Goal: Task Accomplishment & Management: Use online tool/utility

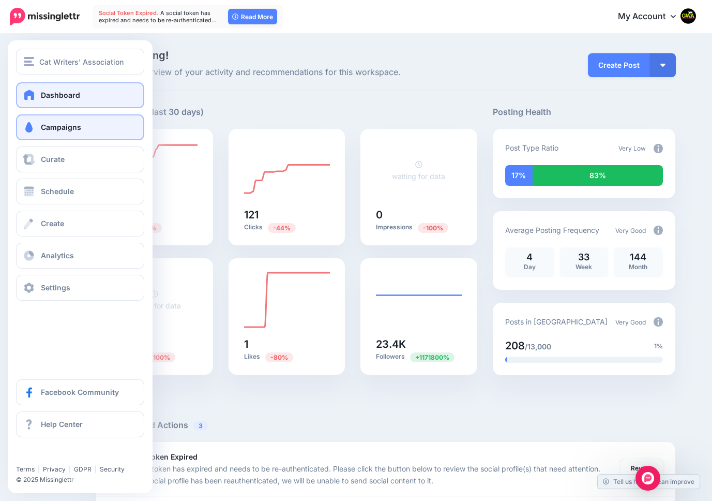
click at [58, 129] on span "Campaigns" at bounding box center [61, 127] width 40 height 9
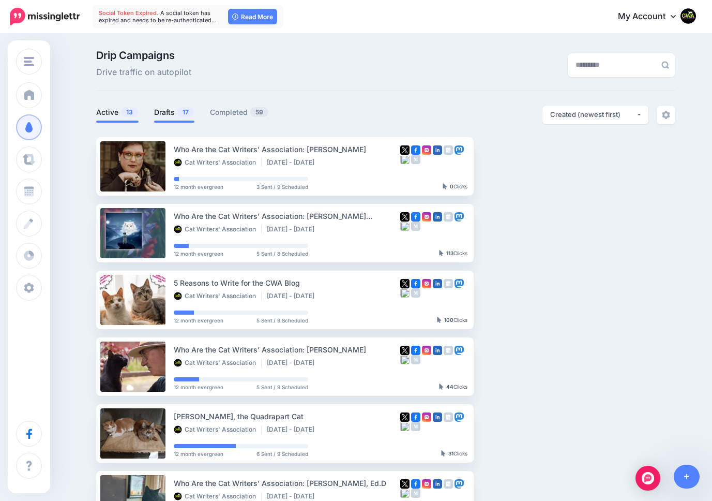
click at [168, 110] on link "Drafts 17" at bounding box center [174, 112] width 40 height 12
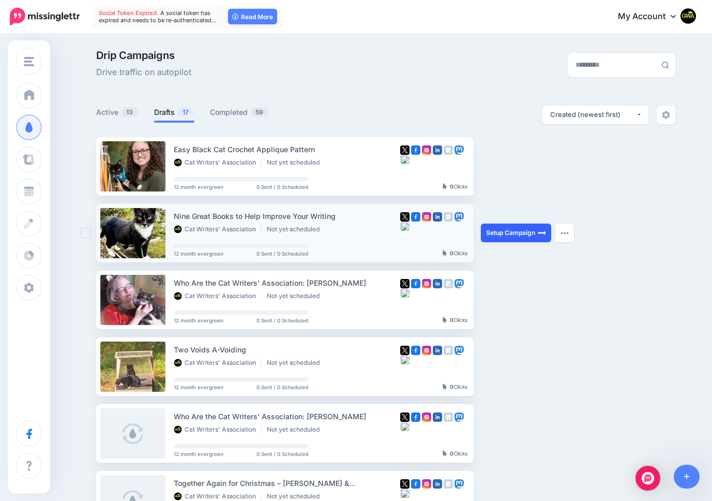
click at [501, 232] on link "Setup Campaign" at bounding box center [516, 232] width 70 height 19
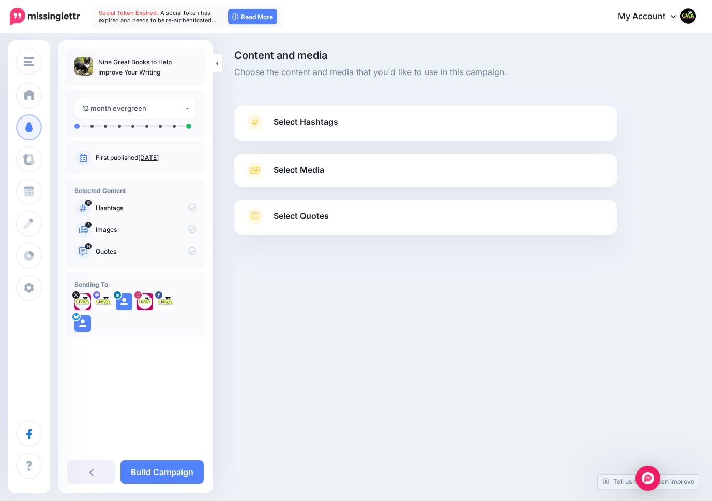
click at [293, 118] on span "Select Hashtags" at bounding box center [306, 122] width 65 height 14
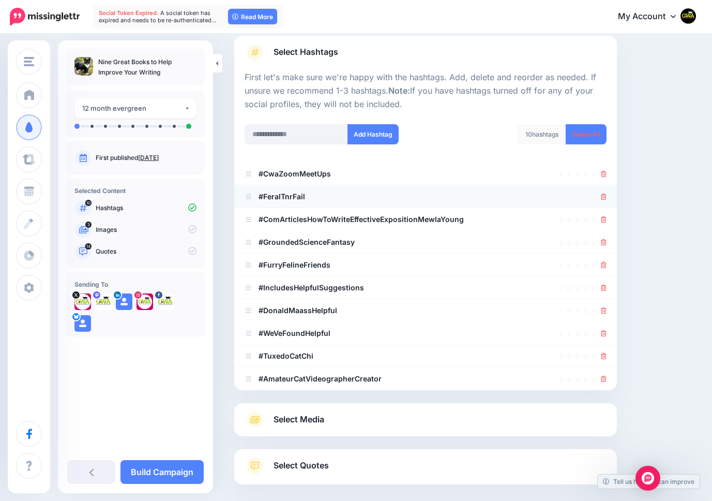
scroll to position [71, 0]
click at [600, 193] on div at bounding box center [426, 195] width 362 height 12
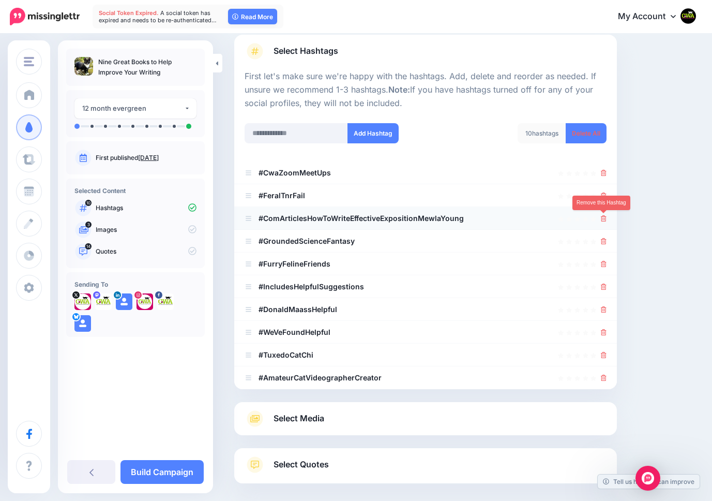
click at [603, 217] on icon at bounding box center [604, 218] width 6 height 6
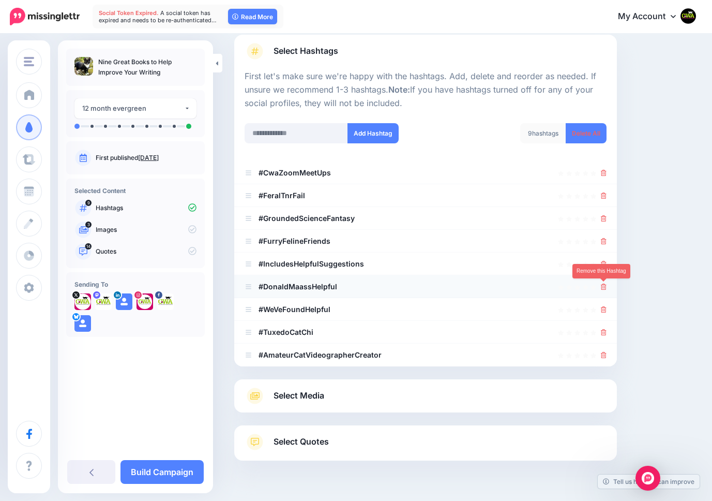
click at [603, 288] on icon at bounding box center [604, 286] width 6 height 6
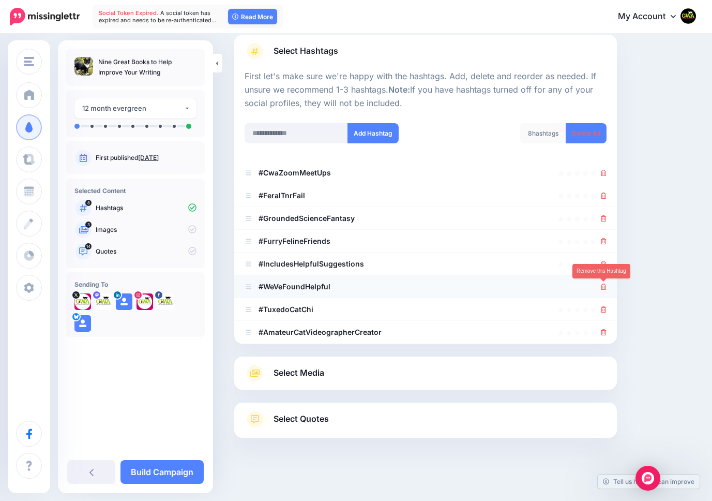
click at [603, 287] on icon at bounding box center [604, 286] width 6 height 6
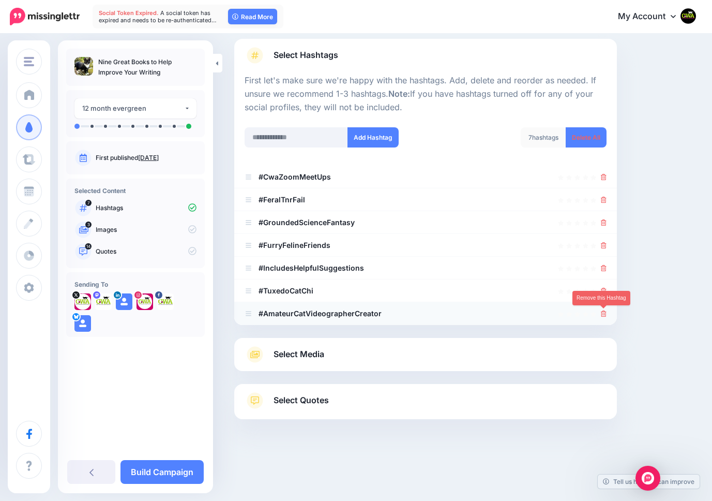
click at [603, 315] on icon at bounding box center [604, 313] width 6 height 6
click at [341, 358] on div "Select Media Next, let's make sure we have the best media for this campaign. De…" at bounding box center [425, 354] width 383 height 33
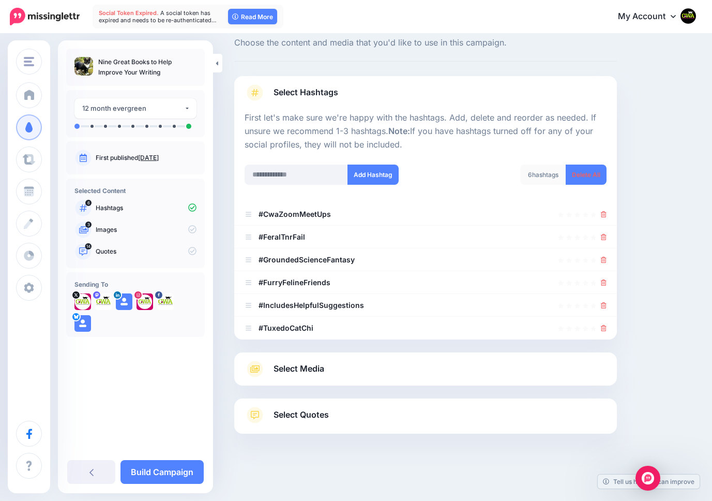
scroll to position [29, 0]
click at [289, 366] on span "Select Media" at bounding box center [299, 368] width 51 height 14
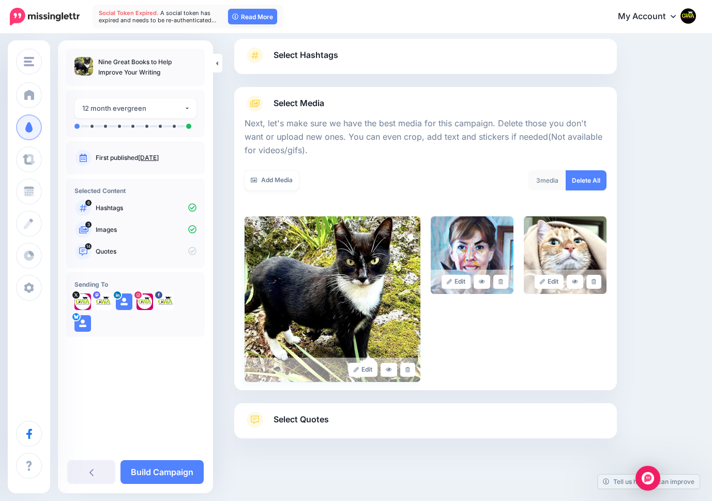
scroll to position [71, 0]
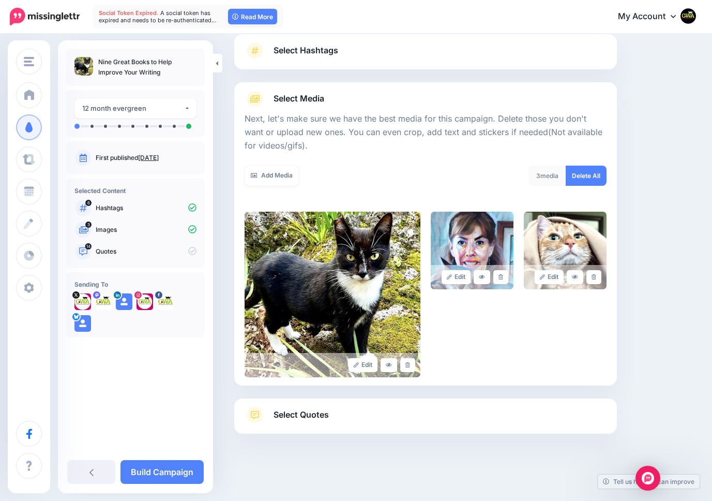
click at [295, 413] on span "Select Quotes" at bounding box center [301, 414] width 55 height 14
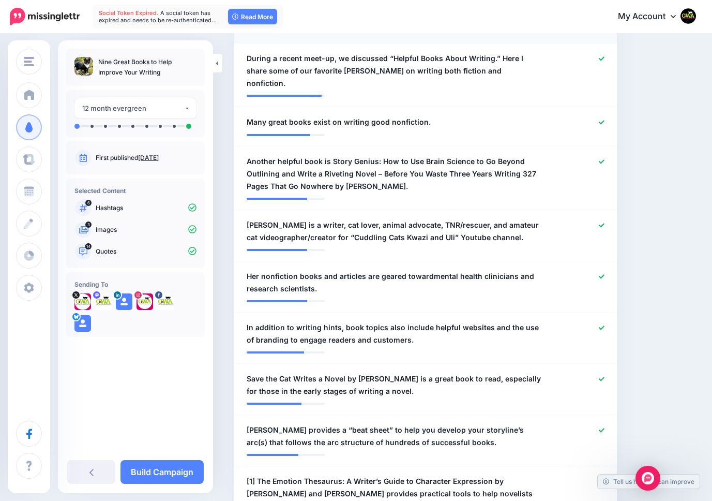
scroll to position [375, 0]
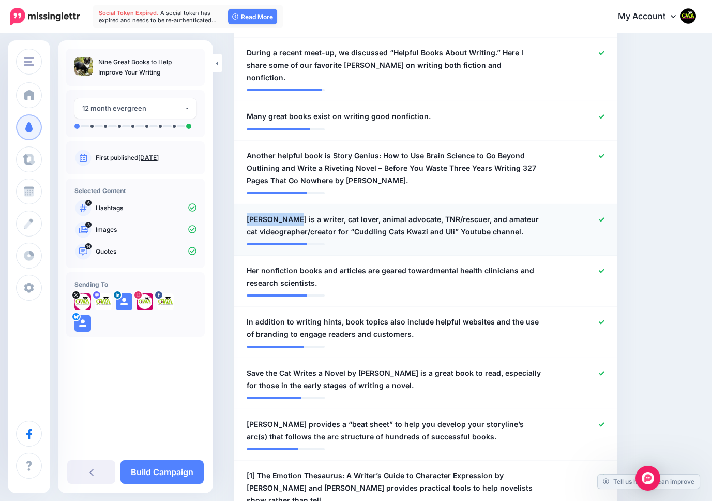
drag, startPoint x: 296, startPoint y: 206, endPoint x: 239, endPoint y: 205, distance: 56.4
click at [239, 213] on div "**********" at bounding box center [394, 225] width 311 height 25
copy span "Mewla Young"
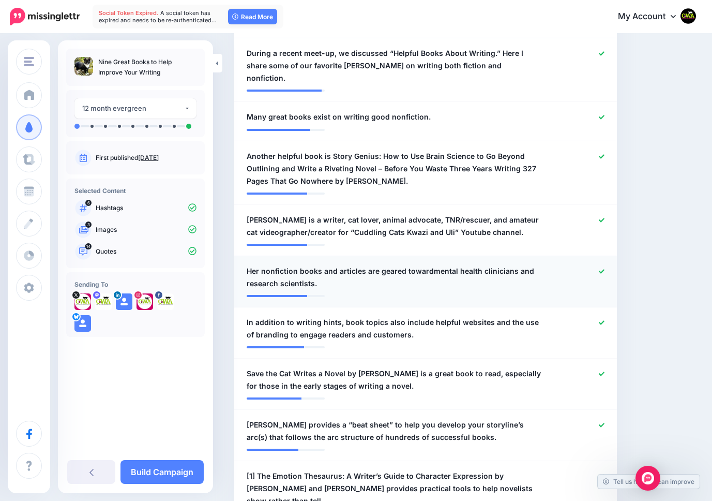
click at [251, 265] on span "Her nonfiction books and articles are geared towardmental health clinicians and…" at bounding box center [395, 277] width 296 height 25
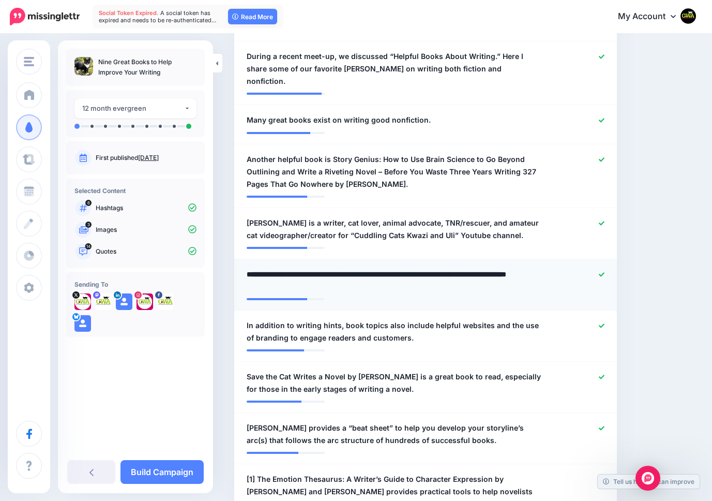
scroll to position [368, 0]
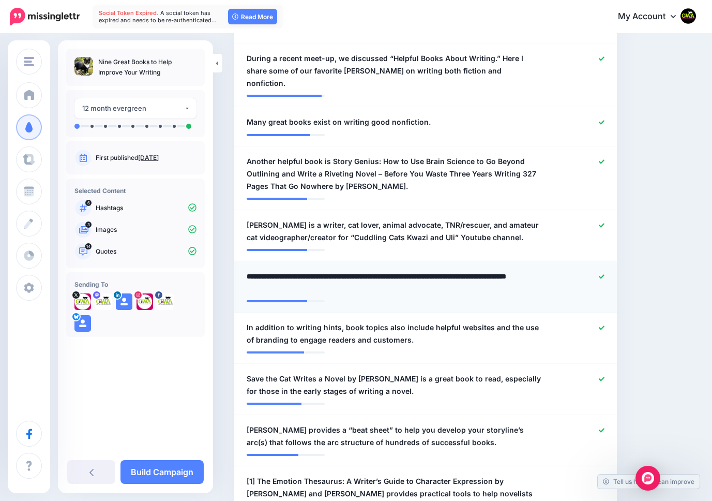
click at [251, 261] on li "**********" at bounding box center [425, 286] width 383 height 51
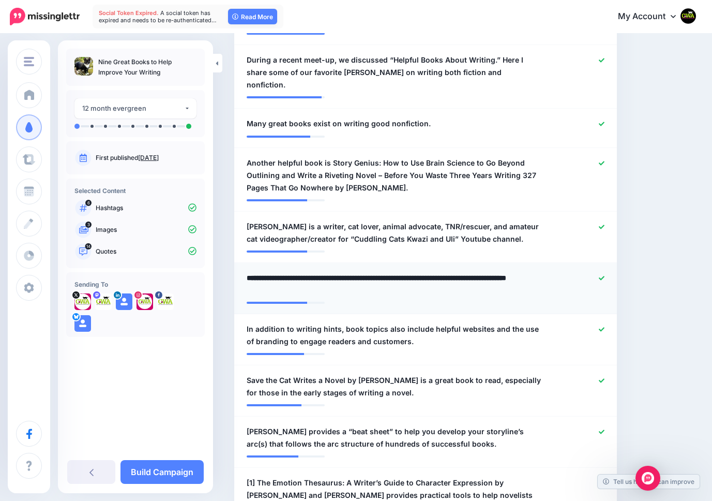
paste textarea "*********"
type textarea "**********"
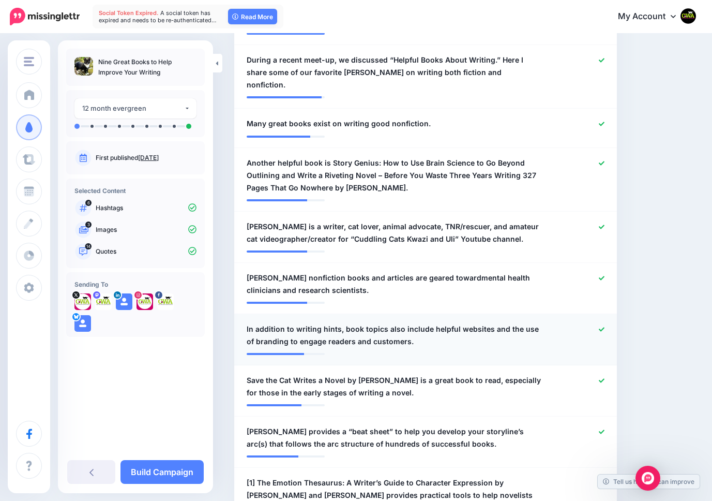
drag, startPoint x: 601, startPoint y: 316, endPoint x: 598, endPoint y: 322, distance: 6.5
click at [600, 326] on icon at bounding box center [602, 329] width 6 height 6
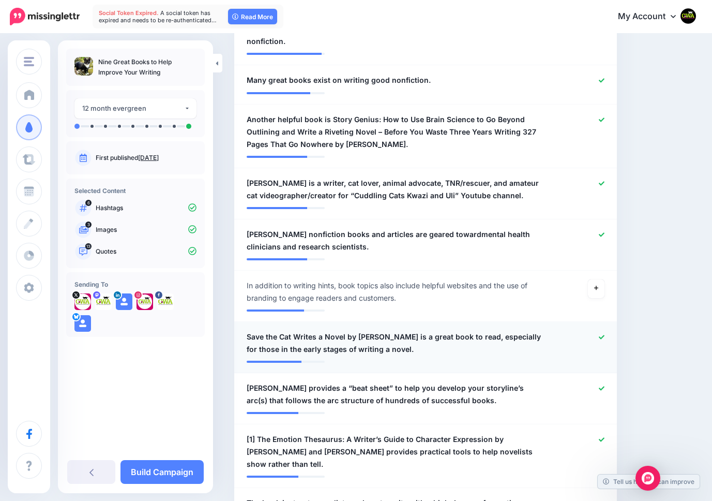
scroll to position [430, 0]
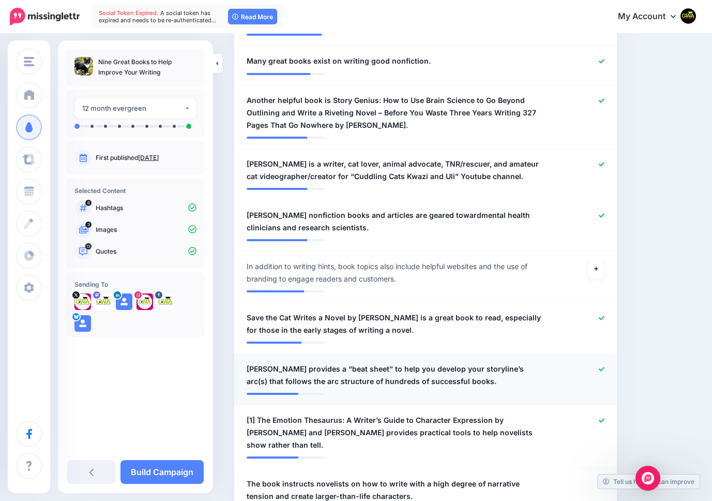
click at [601, 366] on icon at bounding box center [602, 369] width 6 height 6
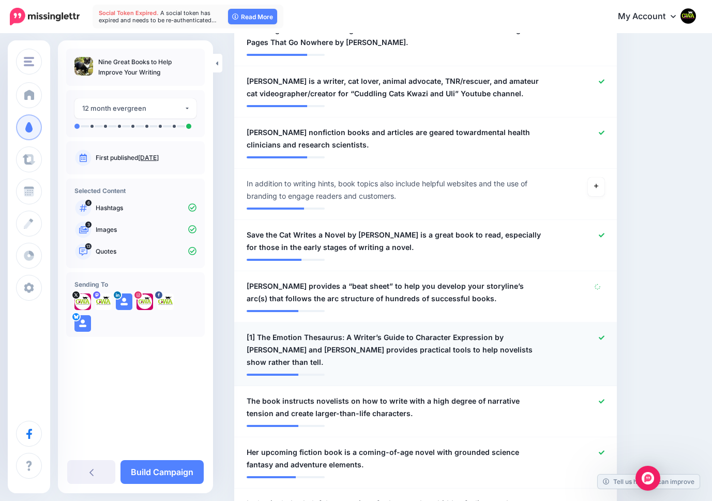
scroll to position [515, 0]
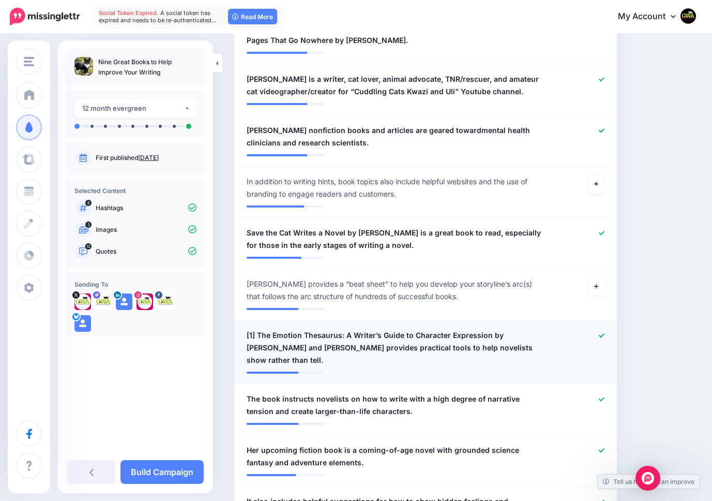
click at [600, 333] on icon at bounding box center [602, 335] width 6 height 4
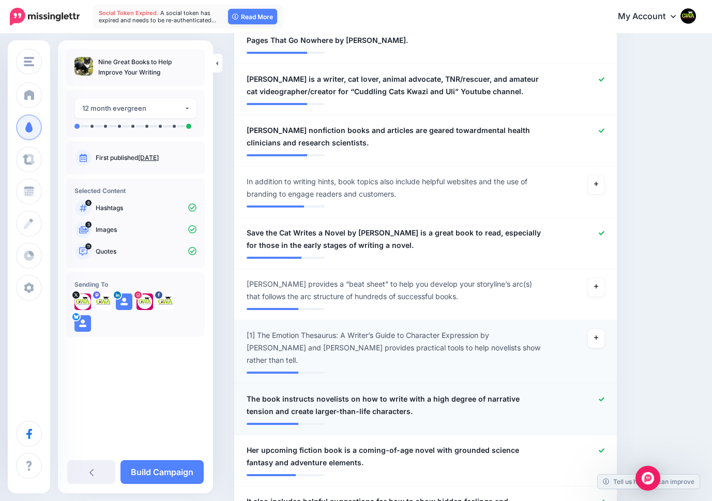
click at [600, 396] on icon at bounding box center [602, 399] width 6 height 6
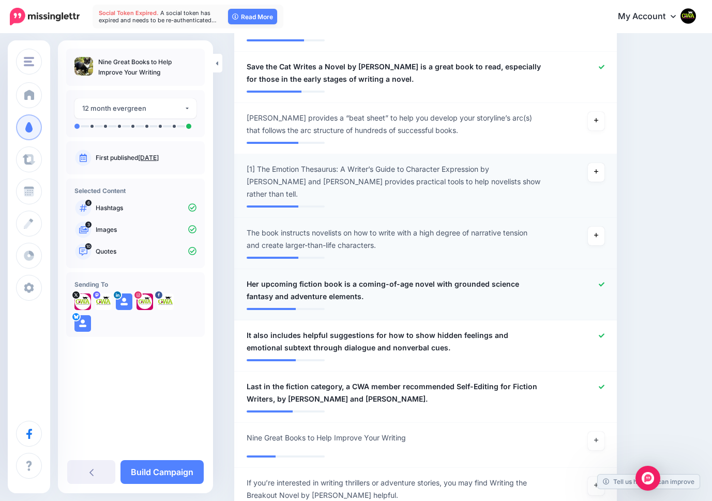
scroll to position [685, 0]
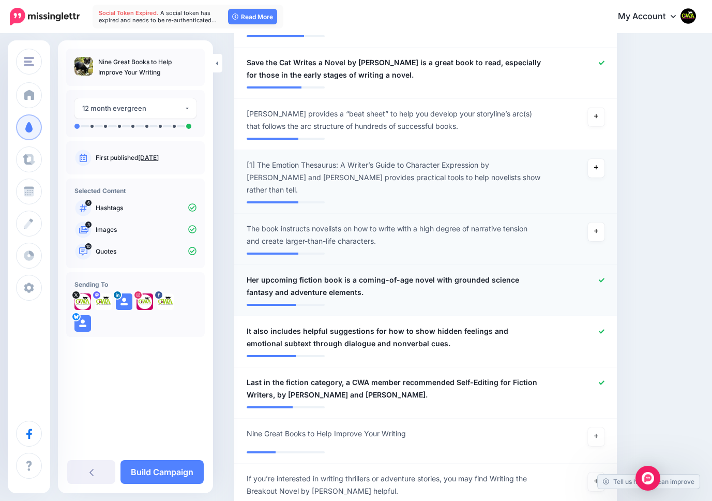
click at [599, 278] on icon at bounding box center [602, 280] width 6 height 4
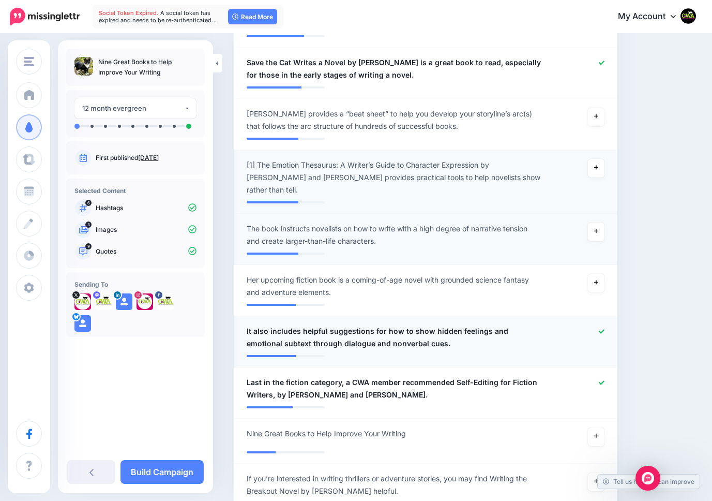
click at [603, 329] on icon at bounding box center [602, 331] width 6 height 4
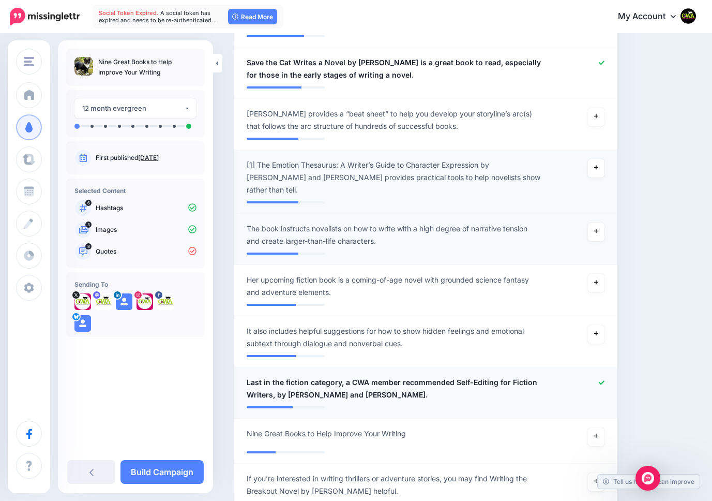
click at [600, 380] on icon at bounding box center [602, 383] width 6 height 6
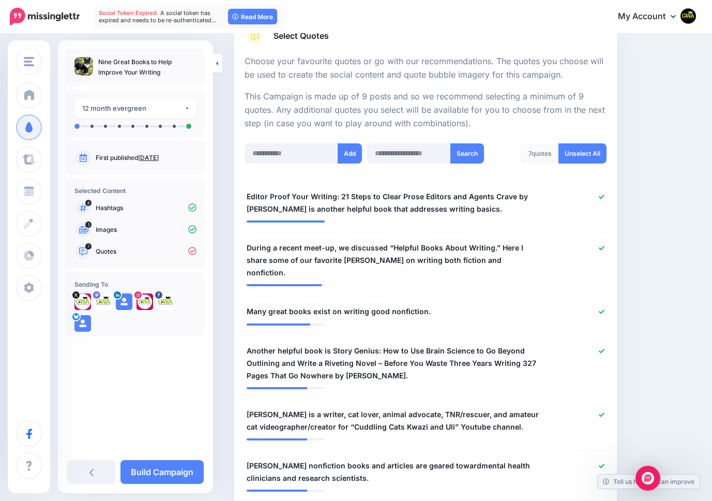
scroll to position [181, 0]
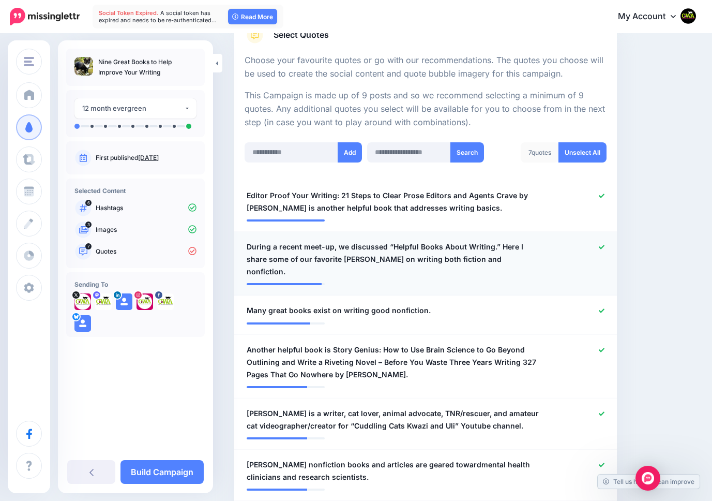
click at [341, 246] on span "During a recent meet-up, we discussed “Helpful Books About Writing.” Here I sha…" at bounding box center [395, 258] width 296 height 37
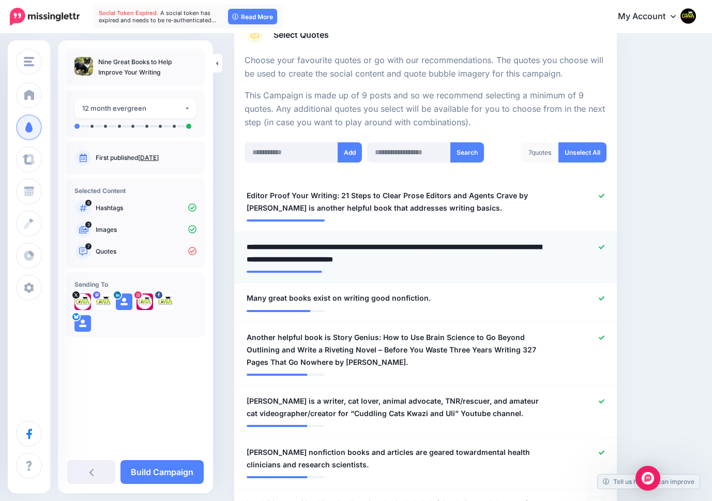
click at [341, 246] on textarea "**********" at bounding box center [395, 252] width 296 height 25
click at [354, 246] on textarea "**********" at bounding box center [395, 252] width 296 height 25
type textarea "**********"
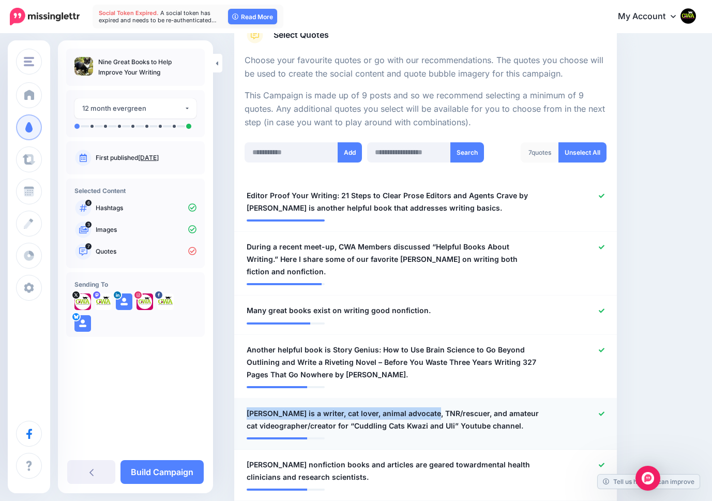
drag, startPoint x: 428, startPoint y: 399, endPoint x: 239, endPoint y: 391, distance: 188.9
click at [239, 398] on li "**********" at bounding box center [425, 423] width 383 height 51
copy span "Mewla Young is a writer, cat lover, animal advocate,"
click at [248, 304] on span "Many great books exist on writing good nonfiction." at bounding box center [339, 310] width 184 height 12
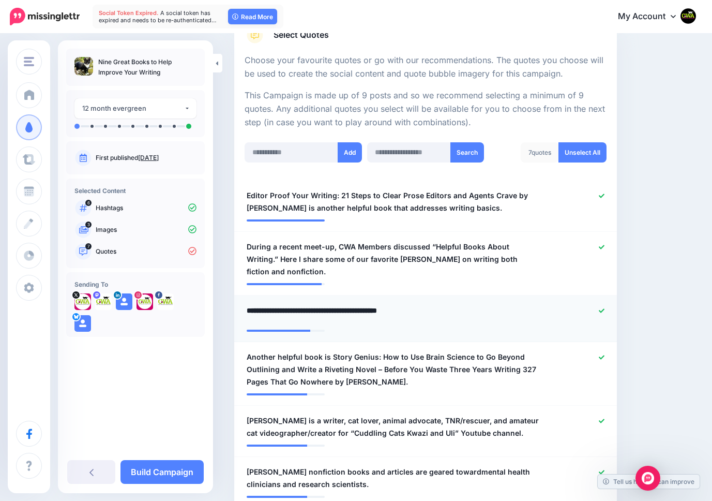
paste textarea "**********"
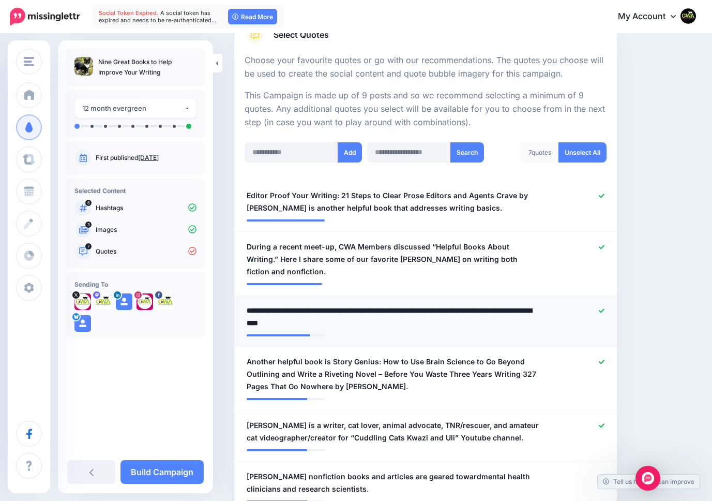
click at [394, 311] on textarea "**********" at bounding box center [395, 316] width 296 height 25
type textarea "**********"
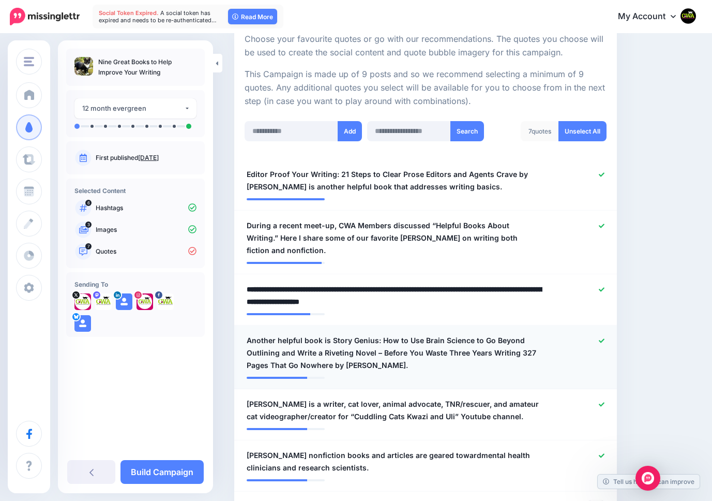
click at [276, 334] on span "Another helpful book is Story Genius: How to Use Brain Science to Go Beyond Out…" at bounding box center [395, 352] width 296 height 37
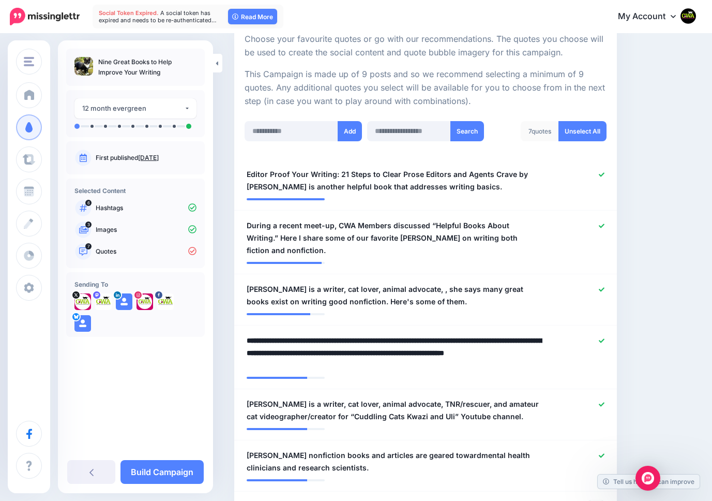
drag, startPoint x: 275, startPoint y: 326, endPoint x: 214, endPoint y: 320, distance: 61.8
click at [279, 334] on textarea "**********" at bounding box center [395, 352] width 296 height 37
type textarea "**********"
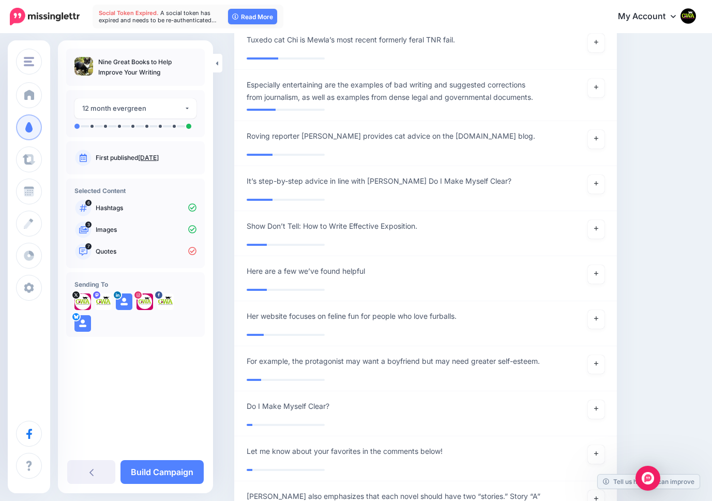
scroll to position [1822, 0]
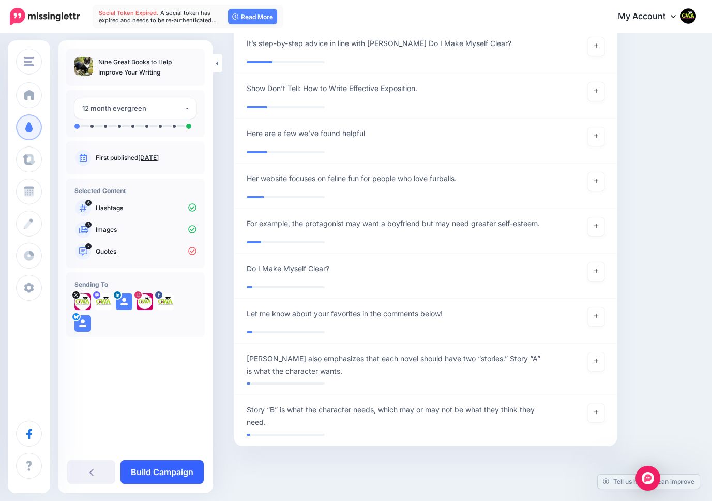
click at [152, 470] on link "Build Campaign" at bounding box center [161, 472] width 83 height 24
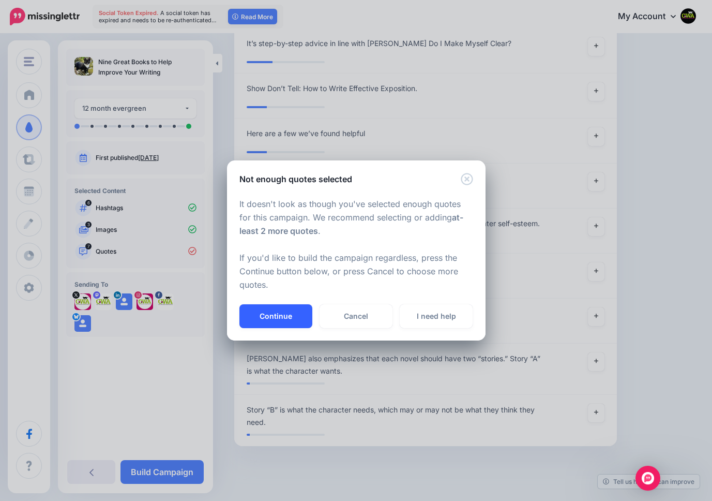
click at [273, 315] on button "Continue" at bounding box center [275, 316] width 73 height 24
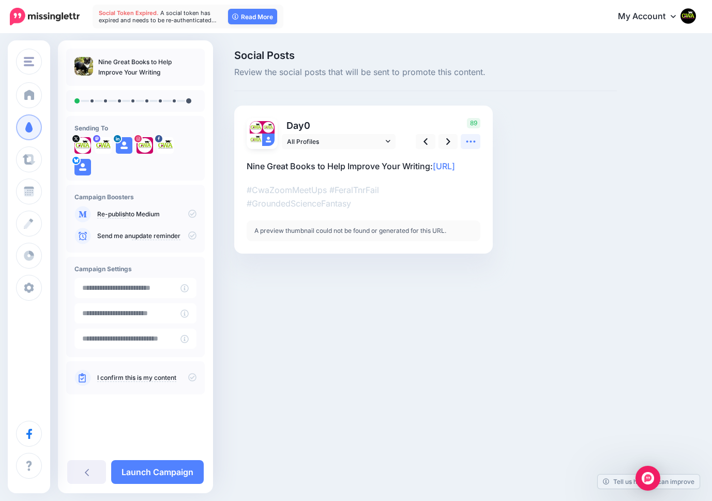
click at [468, 142] on icon at bounding box center [470, 141] width 11 height 11
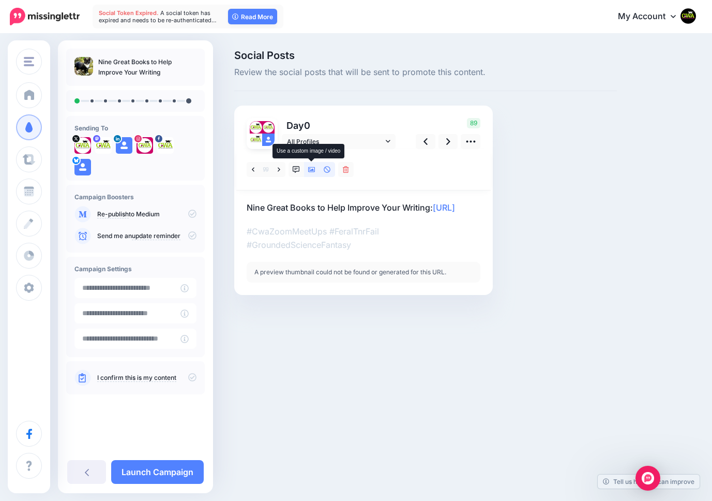
click at [309, 167] on icon at bounding box center [311, 169] width 7 height 7
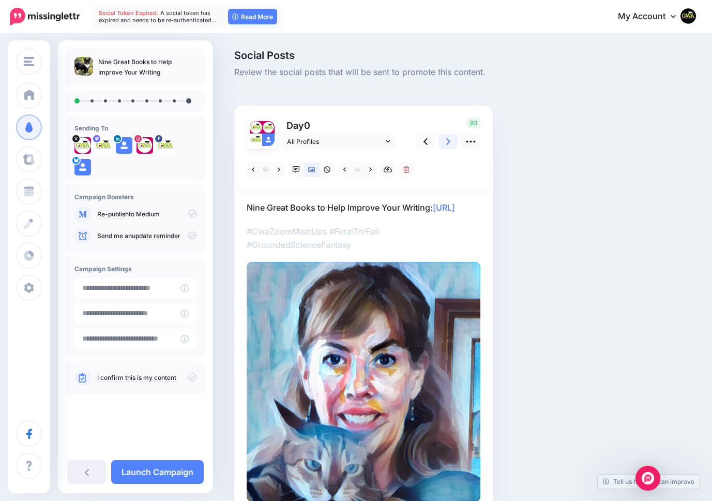
click at [447, 140] on icon at bounding box center [448, 141] width 4 height 11
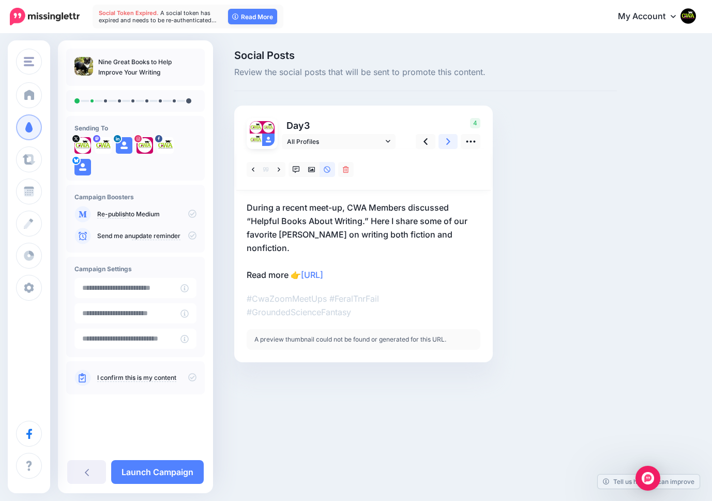
click at [447, 140] on icon at bounding box center [448, 141] width 4 height 11
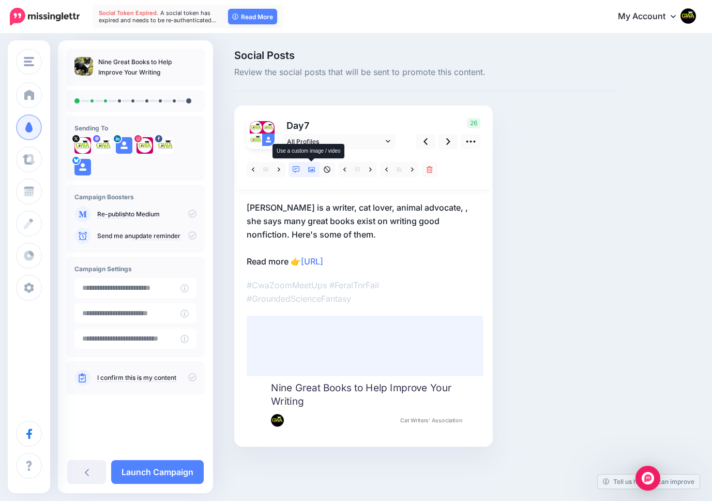
click at [311, 168] on icon at bounding box center [311, 169] width 7 height 7
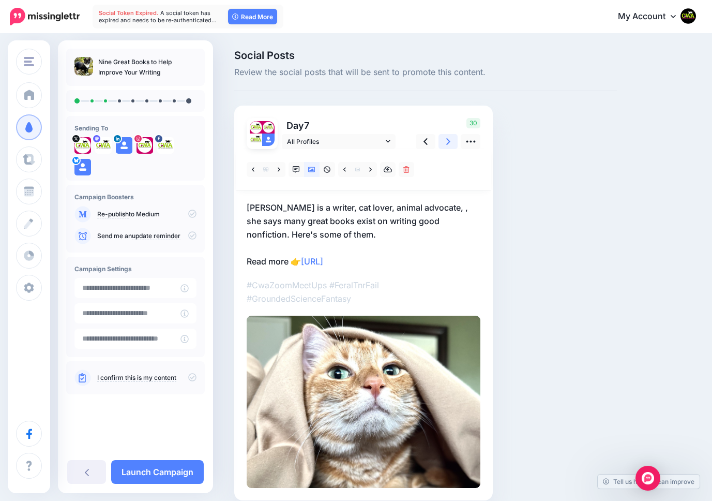
click at [450, 139] on link at bounding box center [448, 141] width 20 height 15
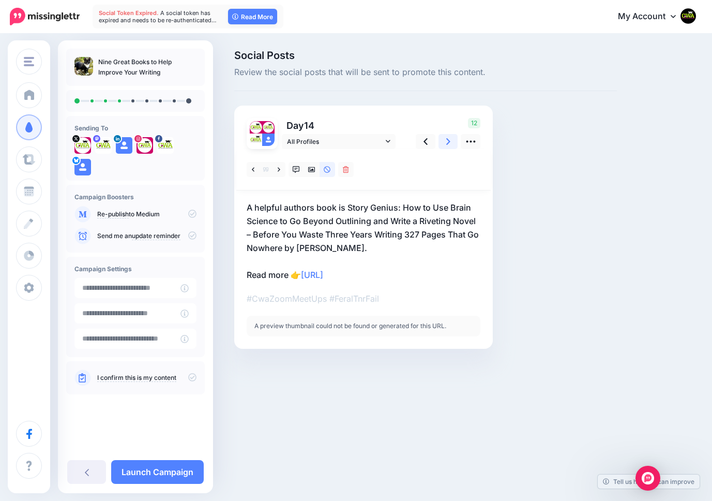
click at [448, 139] on icon at bounding box center [448, 141] width 4 height 11
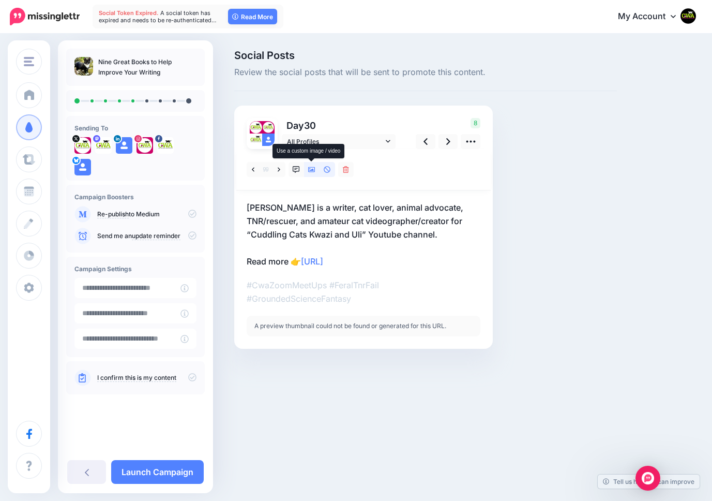
click at [312, 169] on icon at bounding box center [311, 169] width 7 height 5
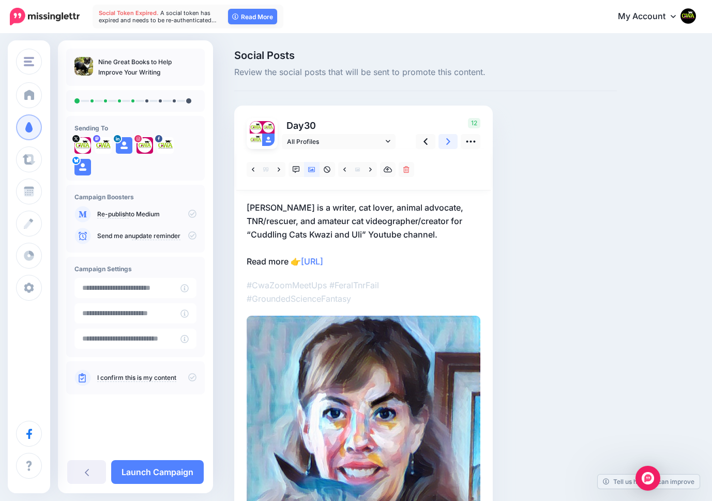
click at [446, 141] on icon at bounding box center [448, 141] width 4 height 11
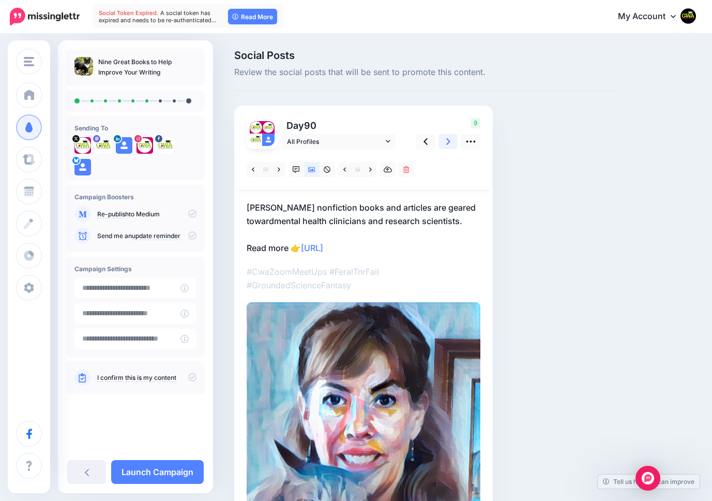
click at [446, 141] on icon at bounding box center [448, 141] width 4 height 11
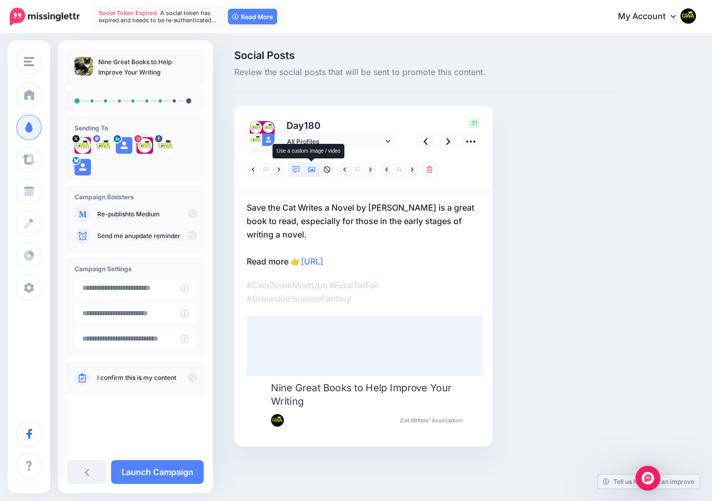
click at [310, 169] on icon at bounding box center [311, 169] width 7 height 5
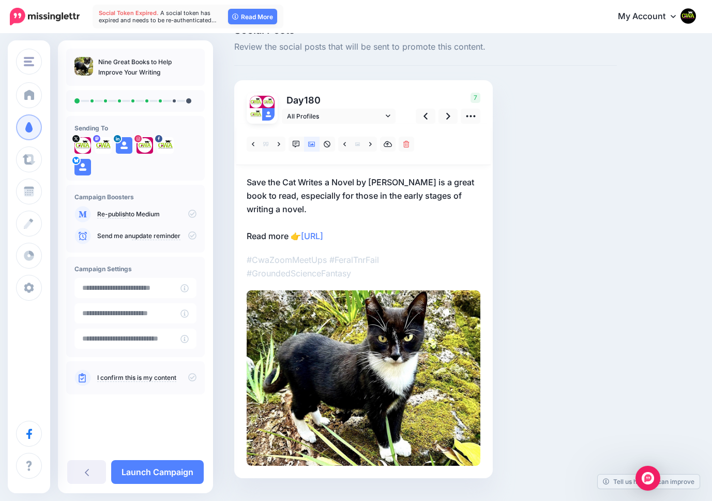
scroll to position [31, 0]
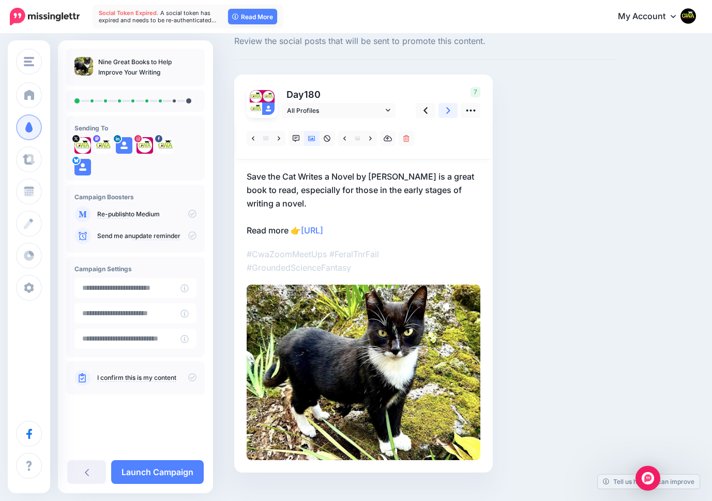
click at [448, 107] on icon at bounding box center [448, 110] width 4 height 11
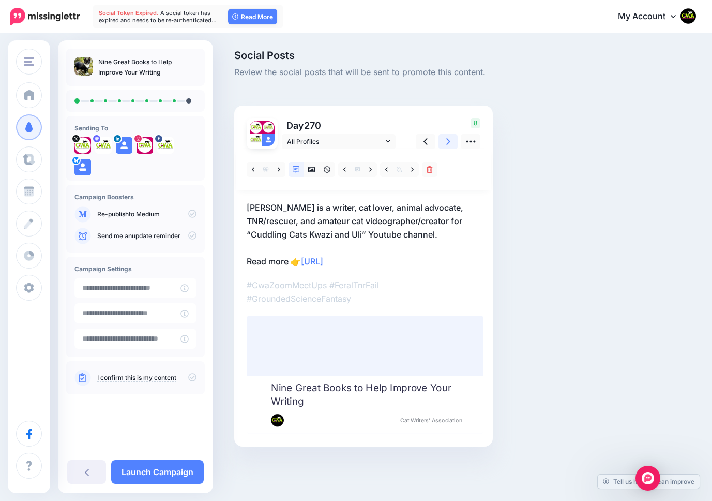
scroll to position [0, 0]
click at [313, 171] on icon at bounding box center [311, 169] width 7 height 7
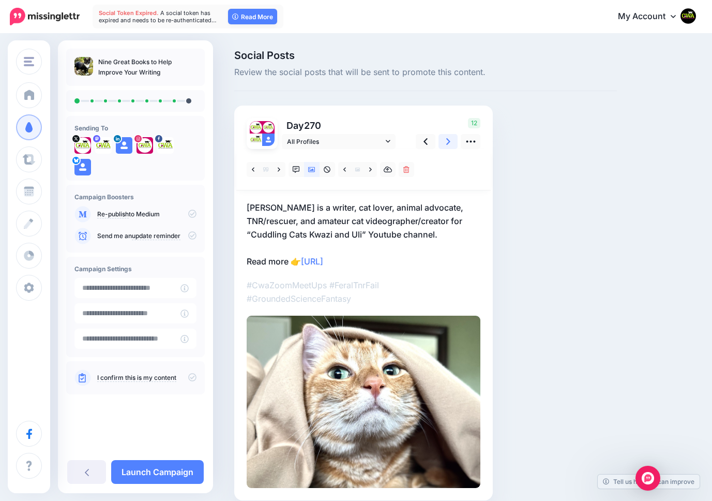
click at [442, 143] on link at bounding box center [448, 141] width 20 height 15
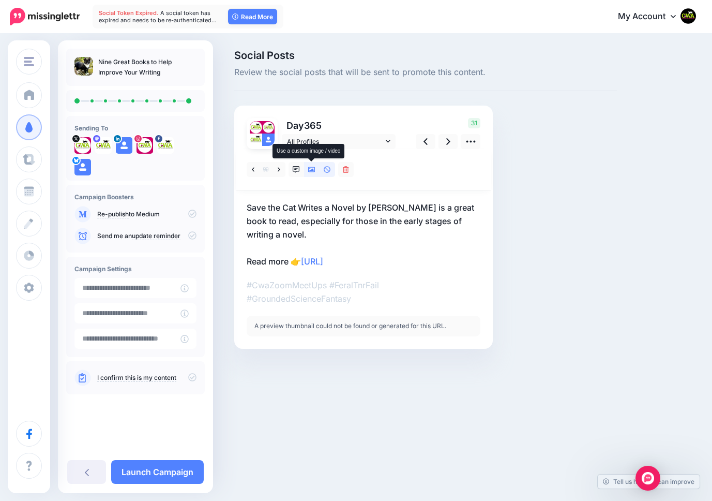
click at [312, 168] on icon at bounding box center [311, 169] width 7 height 7
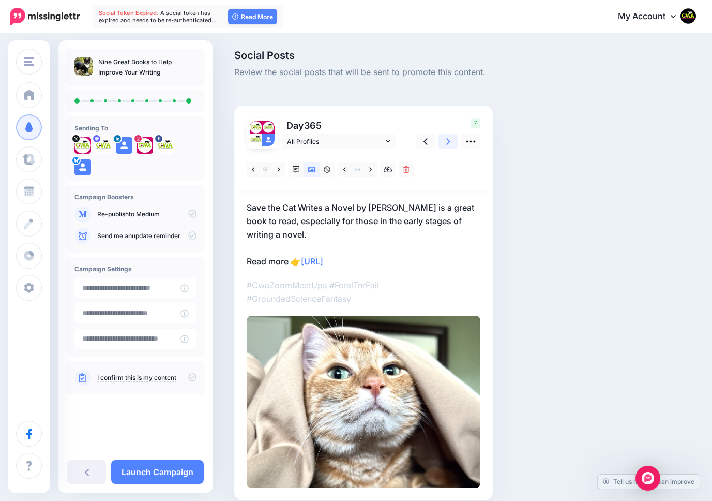
click at [446, 138] on icon at bounding box center [448, 141] width 4 height 11
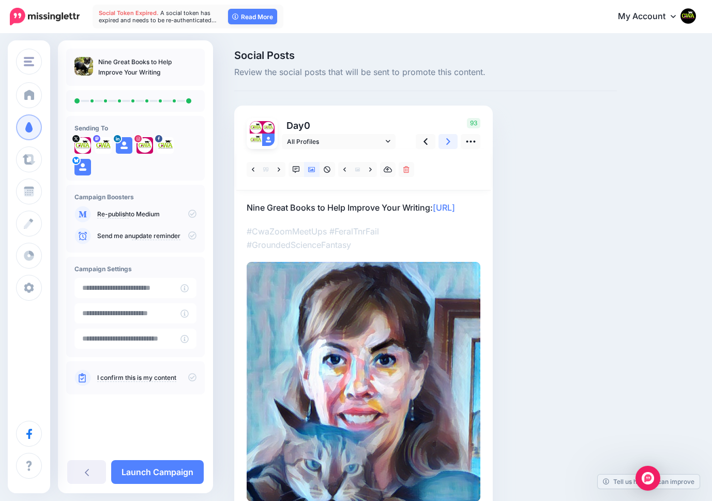
click at [447, 141] on icon at bounding box center [448, 141] width 4 height 11
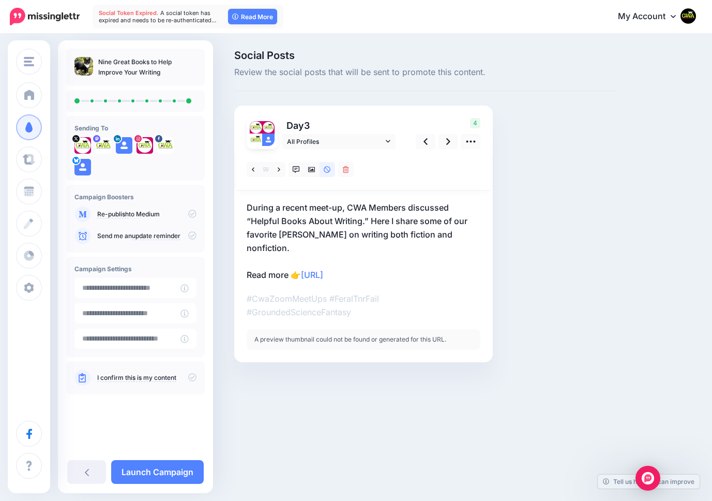
click at [395, 219] on p "During a recent meet-up, CWA Members discussed “Helpful Books About Writing.” H…" at bounding box center [364, 241] width 234 height 81
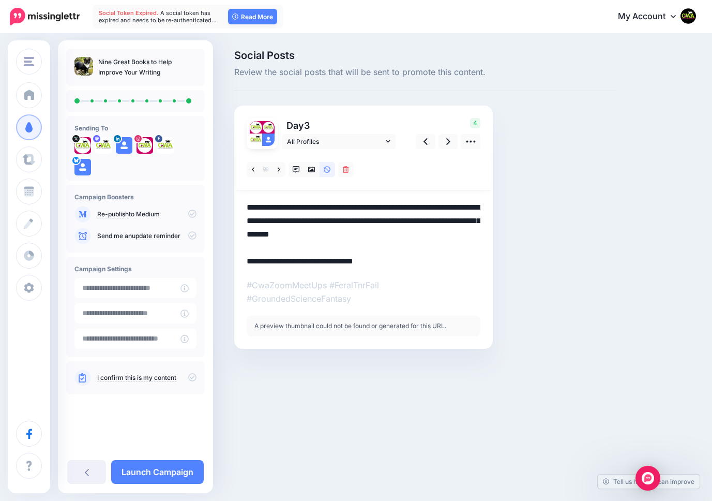
click at [395, 220] on textarea "**********" at bounding box center [364, 234] width 234 height 67
type textarea "**********"
click at [455, 140] on link at bounding box center [448, 141] width 20 height 15
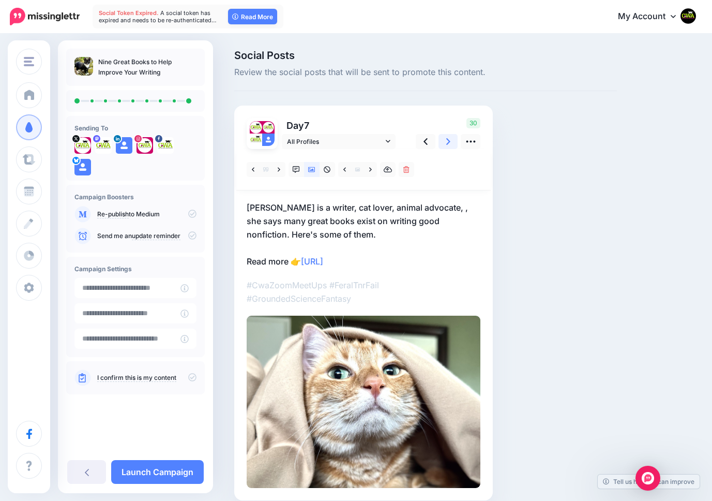
click at [448, 141] on icon at bounding box center [448, 141] width 4 height 7
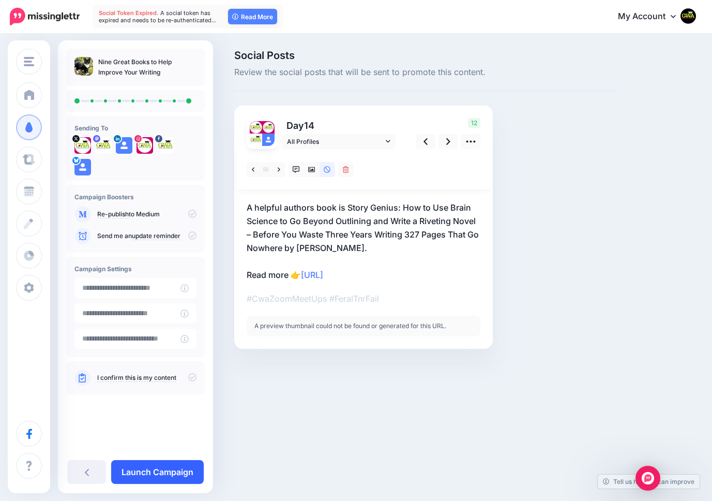
click at [155, 473] on link "Launch Campaign" at bounding box center [157, 472] width 93 height 24
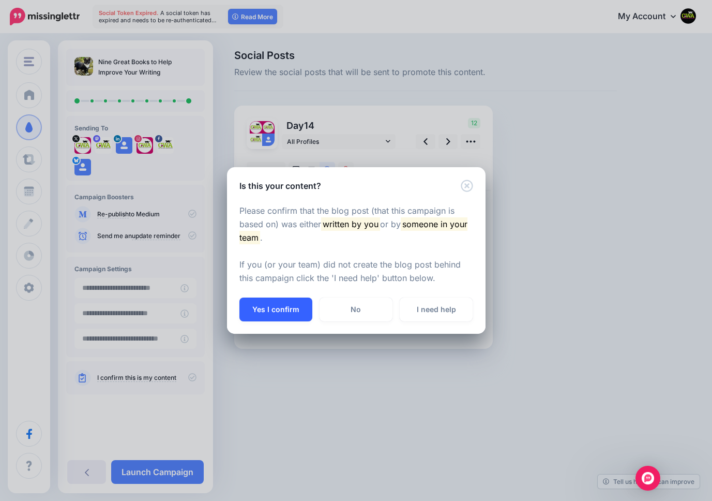
click at [276, 305] on button "Yes I confirm" at bounding box center [275, 309] width 73 height 24
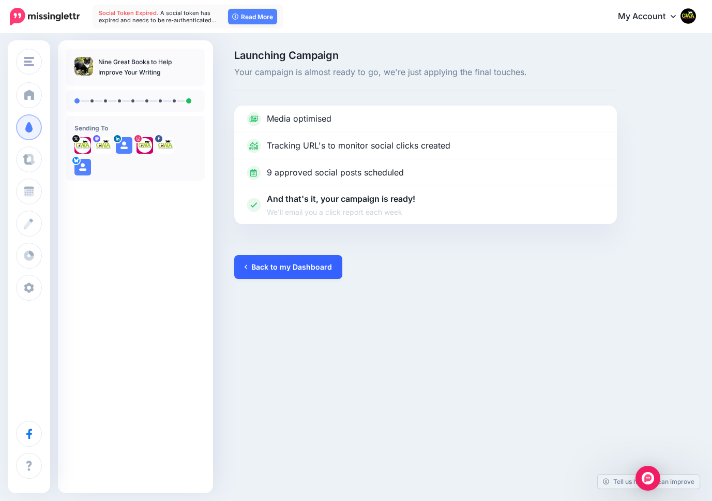
click at [271, 267] on link "Back to my Dashboard" at bounding box center [288, 267] width 108 height 24
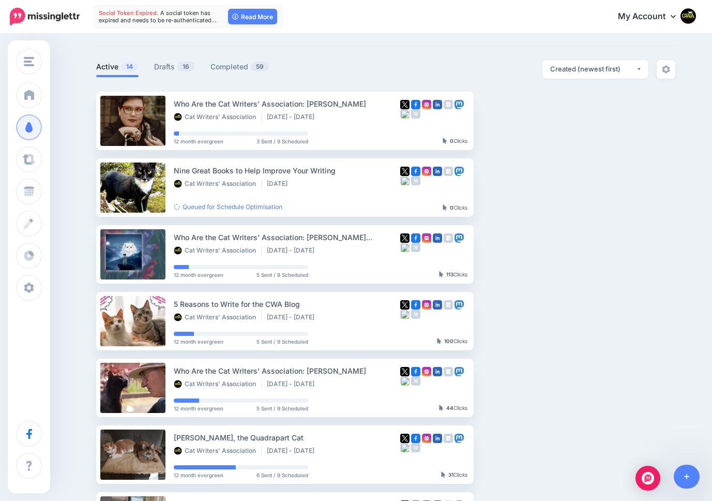
scroll to position [44, 0]
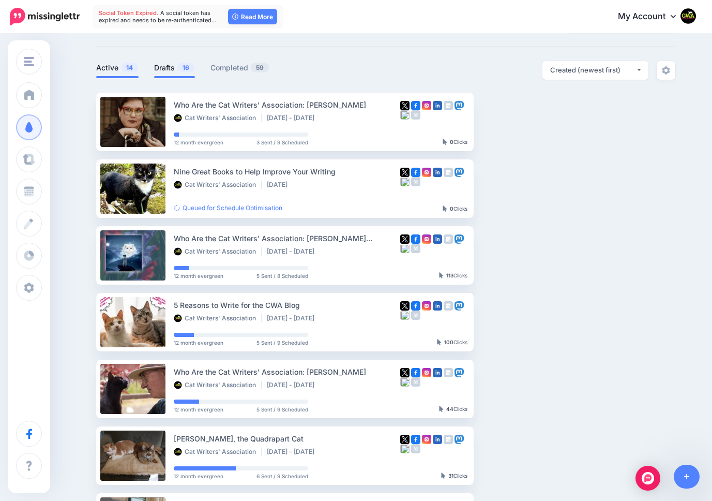
click at [172, 67] on link "Drafts 16" at bounding box center [174, 68] width 41 height 12
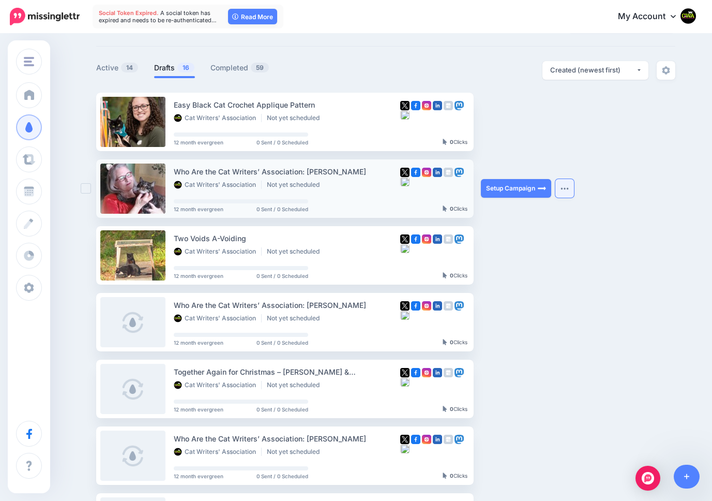
click at [565, 187] on img "button" at bounding box center [565, 188] width 8 height 3
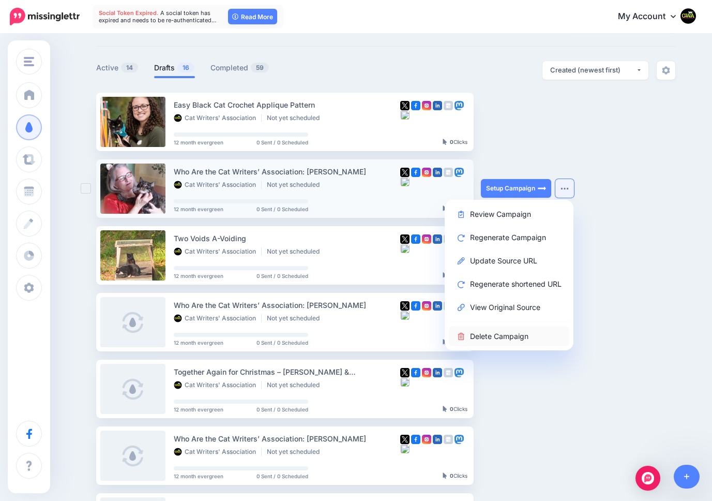
click at [518, 334] on link "Delete Campaign" at bounding box center [509, 336] width 120 height 20
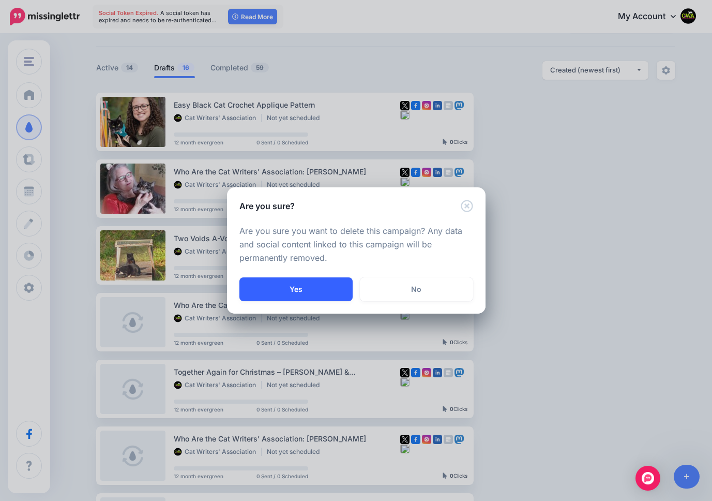
click at [302, 289] on button "Yes" at bounding box center [295, 289] width 113 height 24
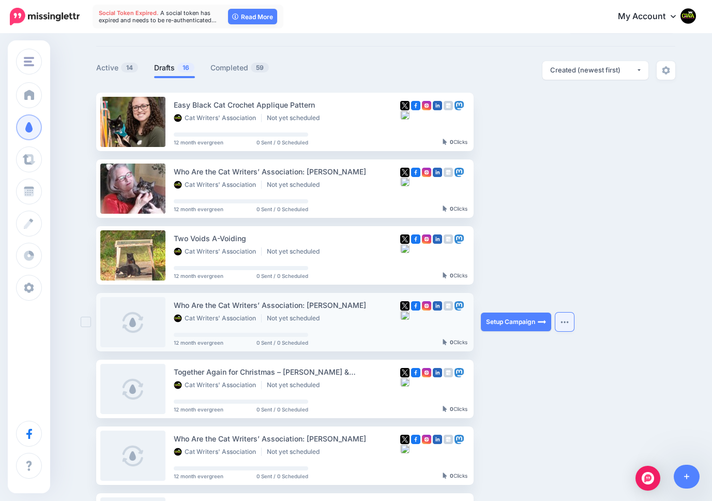
click at [569, 320] on img "button" at bounding box center [565, 321] width 8 height 3
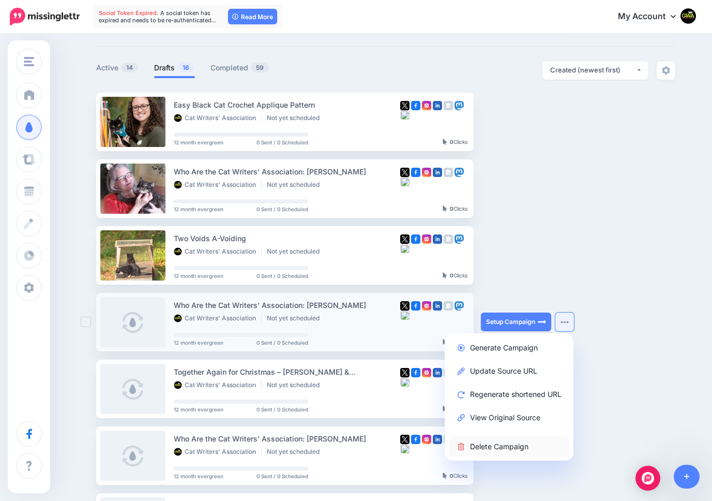
click at [511, 446] on link "Delete Campaign" at bounding box center [509, 446] width 120 height 20
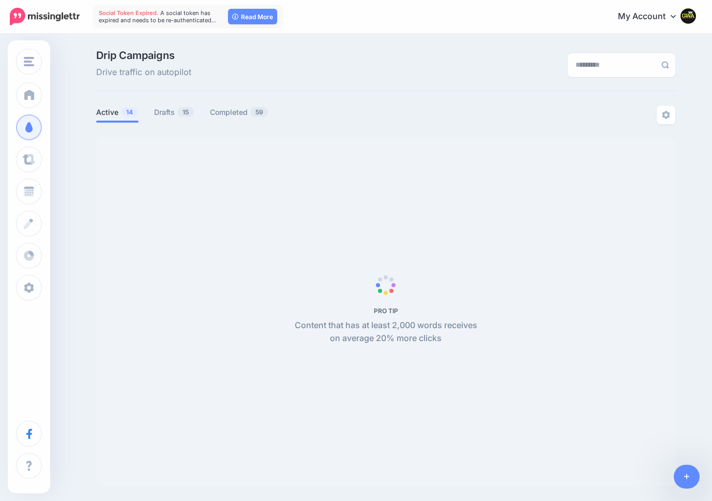
scroll to position [44, 0]
